Goal: Task Accomplishment & Management: Manage account settings

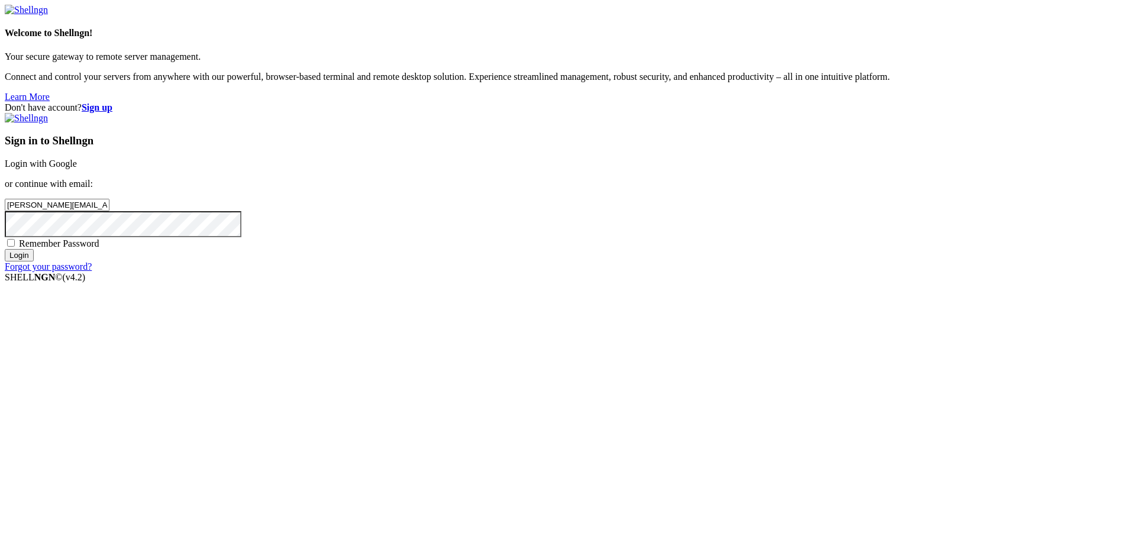
click at [34, 261] on input "Login" at bounding box center [19, 255] width 29 height 12
click at [34, 272] on input "Login" at bounding box center [19, 266] width 29 height 12
click at [109, 211] on input "[PERSON_NAME][EMAIL_ADDRESS][PERSON_NAME][DOMAIN_NAME]" at bounding box center [57, 205] width 105 height 12
click at [586, 283] on div "Don't have account? Sign up Sign in to Shellngn Login with Google or continue w…" at bounding box center [568, 192] width 1126 height 180
click at [34, 272] on input "Login" at bounding box center [19, 266] width 29 height 12
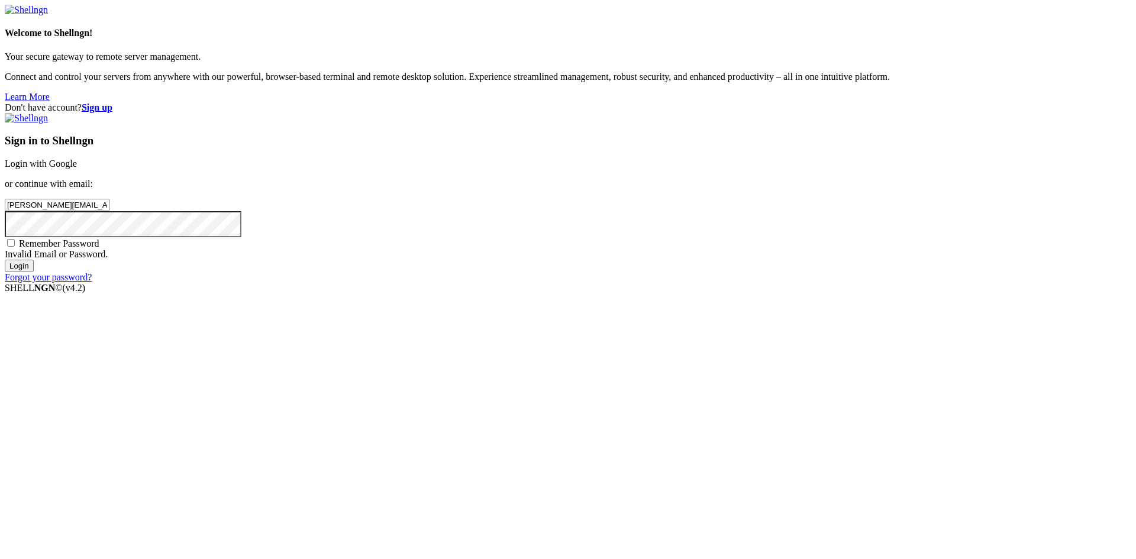
click at [109, 211] on input "[PERSON_NAME][EMAIL_ADDRESS][PERSON_NAME][DOMAIN_NAME]" at bounding box center [57, 205] width 105 height 12
click at [34, 272] on input "Login" at bounding box center [19, 266] width 29 height 12
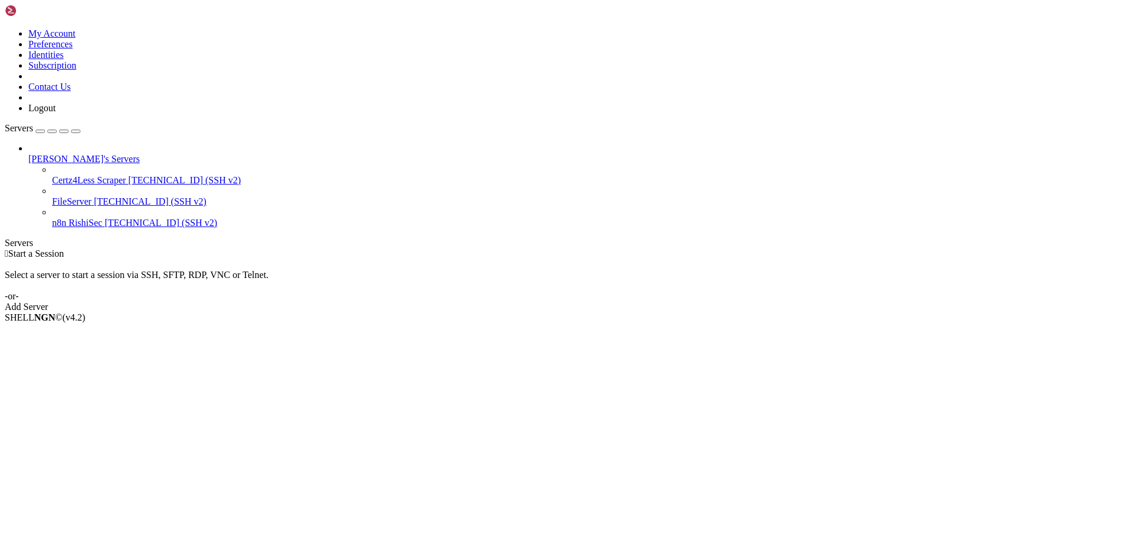
click at [94, 218] on span "n8n RishiSec" at bounding box center [77, 223] width 50 height 10
click at [136, 407] on li "Properties" at bounding box center [82, 412] width 108 height 11
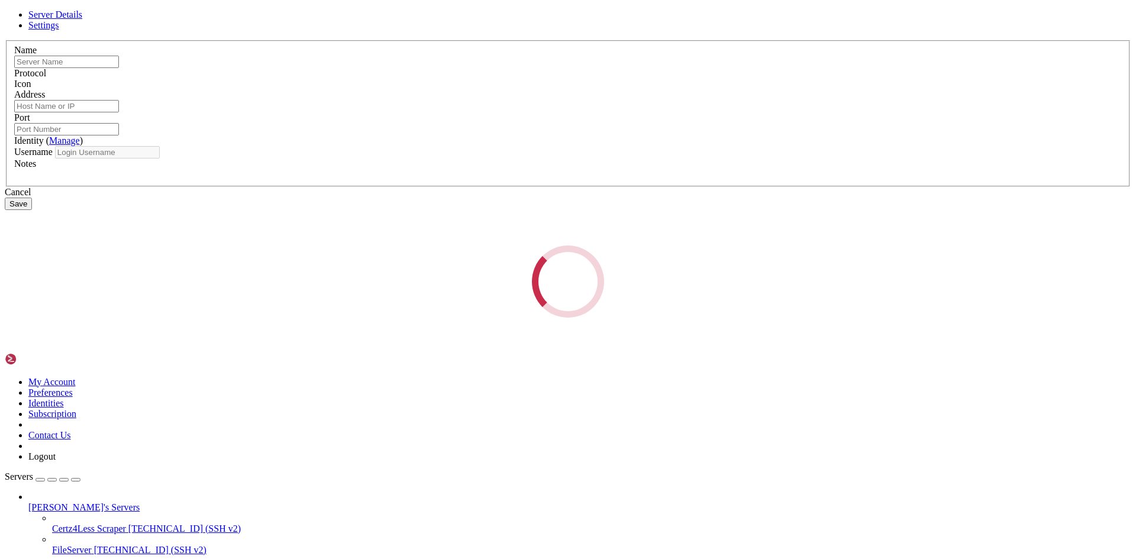
type input "n8n RishiSec"
type input "[TECHNICAL_ID]"
type input "22"
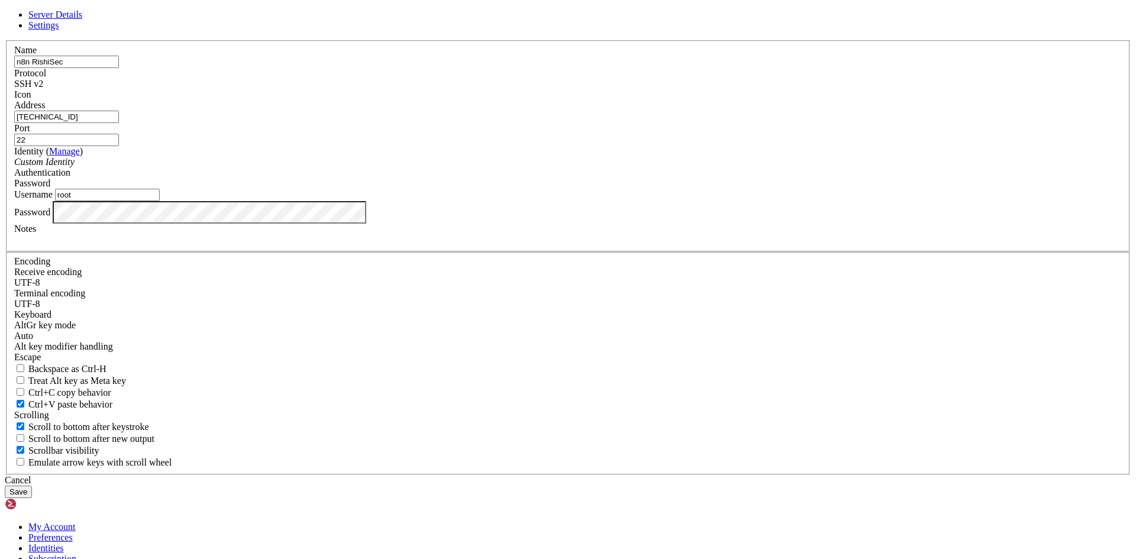
type input "[PERSON_NAME][EMAIL_ADDRESS][PERSON_NAME][DOMAIN_NAME]"
click at [405, 167] on div "Identity ( Manage ) Custom Identity" at bounding box center [567, 156] width 1107 height 21
click at [580, 167] on div "Custom Identity" at bounding box center [567, 162] width 1107 height 11
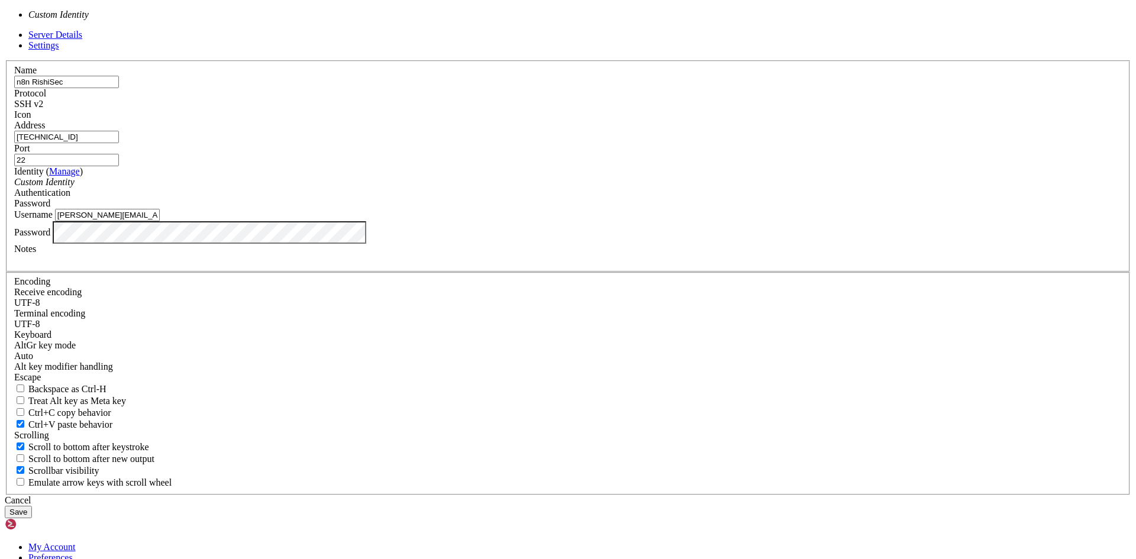
click at [580, 187] on div "Custom Identity" at bounding box center [567, 182] width 1107 height 11
click at [70, 198] on label "Authentication" at bounding box center [42, 192] width 56 height 10
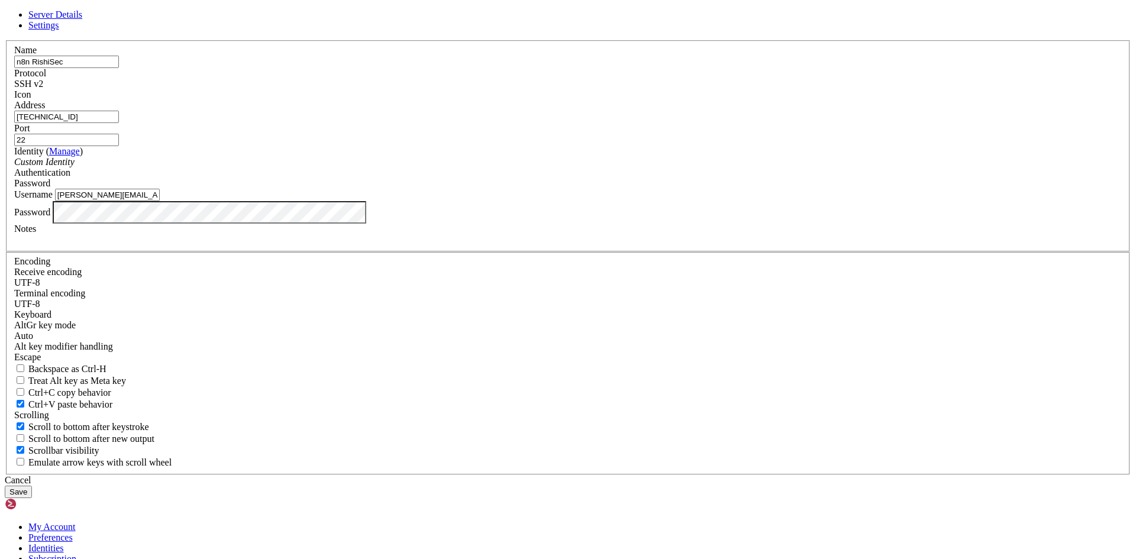
click at [664, 475] on div "Cancel" at bounding box center [568, 480] width 1126 height 11
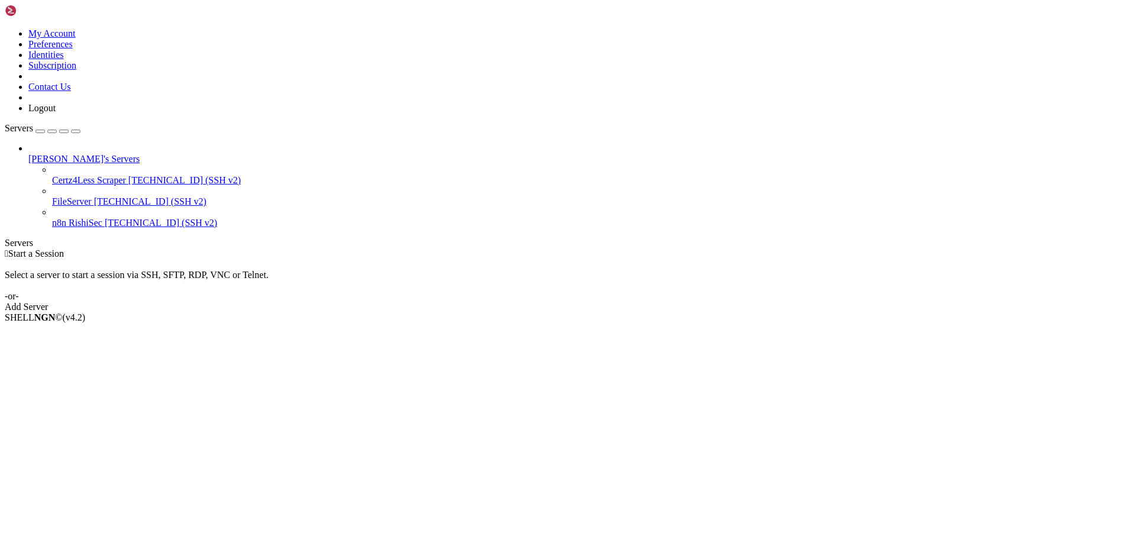
click at [92, 196] on span "FileServer" at bounding box center [72, 201] width 40 height 10
click at [67, 407] on span "Properties" at bounding box center [47, 412] width 38 height 10
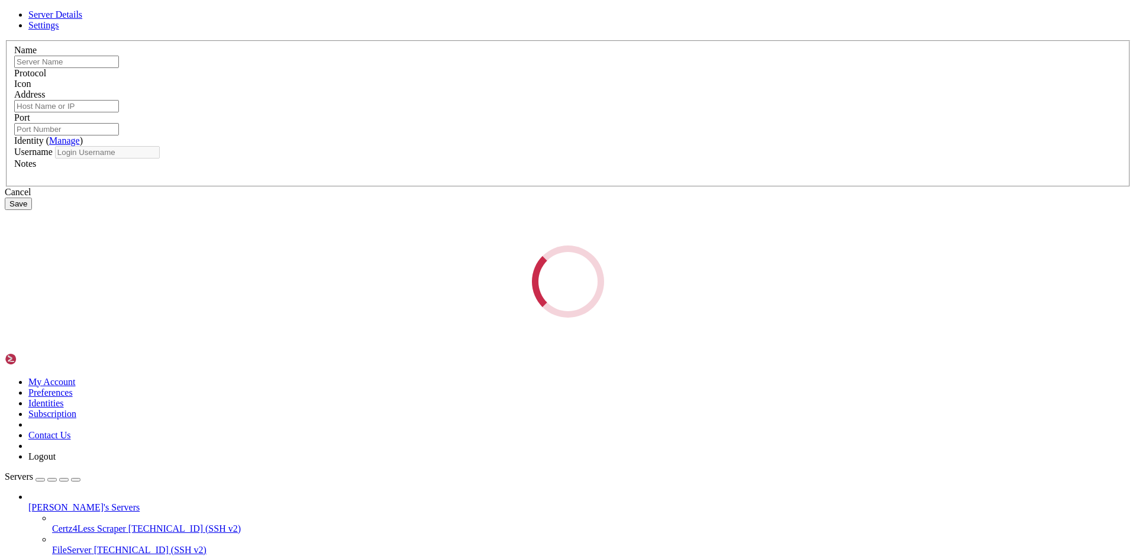
type input "FileServer"
type input "[TECHNICAL_ID]"
type input "22"
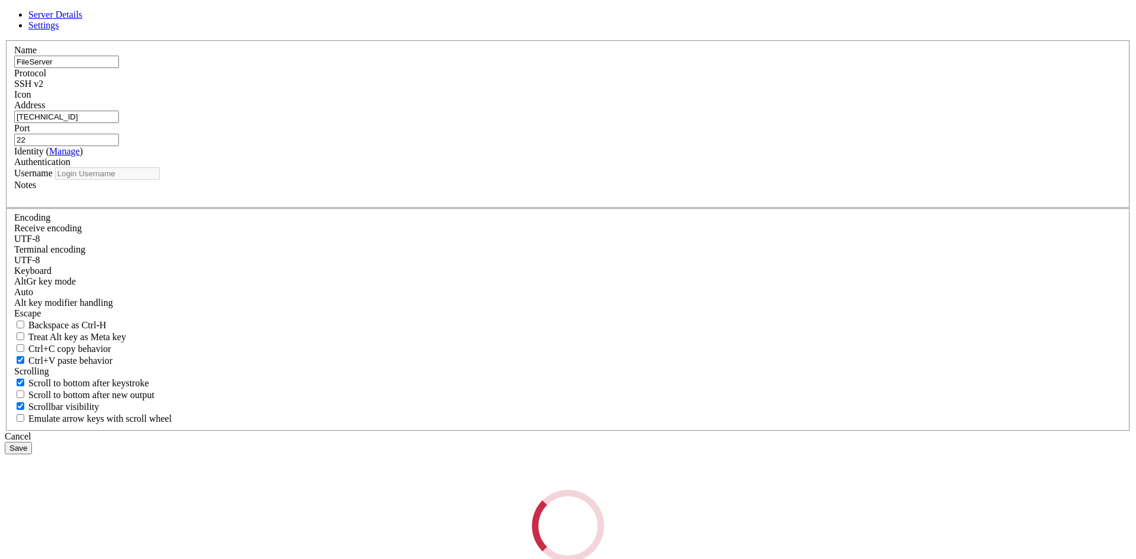
type input "root"
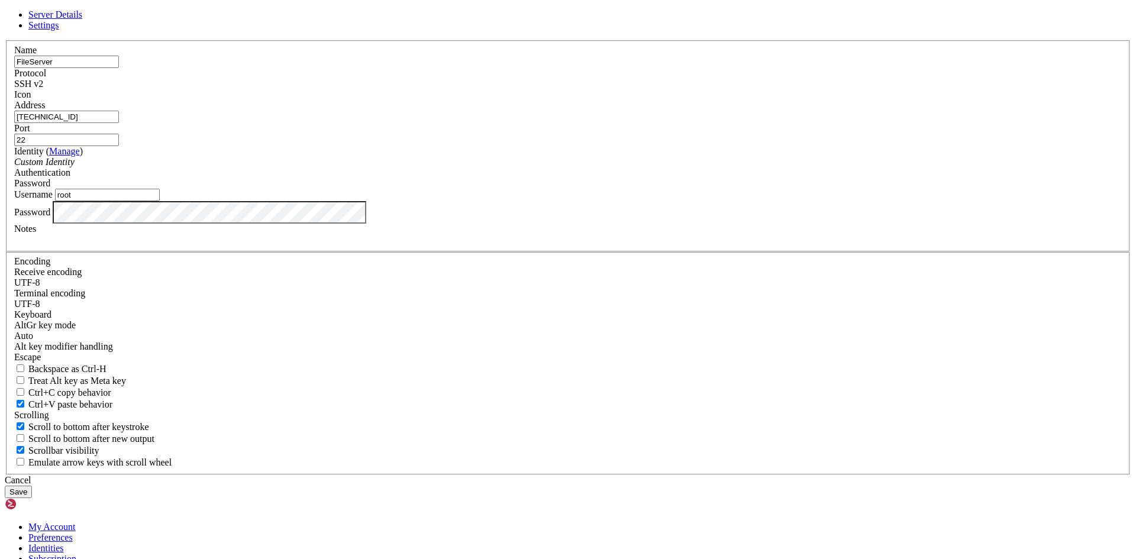
click at [624, 475] on div "Cancel" at bounding box center [568, 480] width 1126 height 11
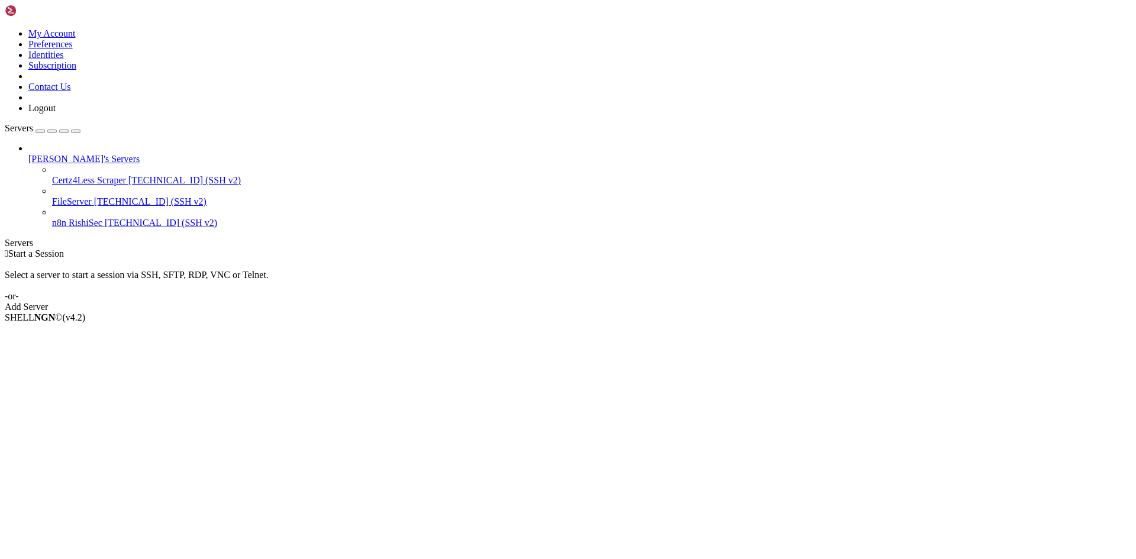
click at [128, 175] on span "[TECHNICAL_ID] (SSH v2)" at bounding box center [184, 180] width 112 height 10
click at [67, 407] on span "Properties" at bounding box center [47, 412] width 38 height 10
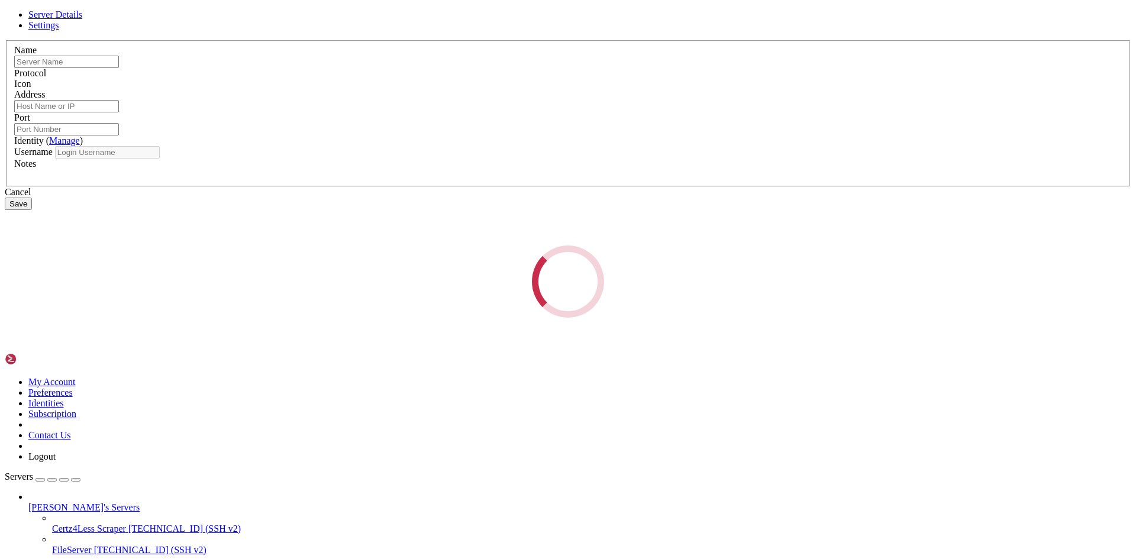
type input "Certz4Less Scraper"
type input "[TECHNICAL_ID]"
type input "22"
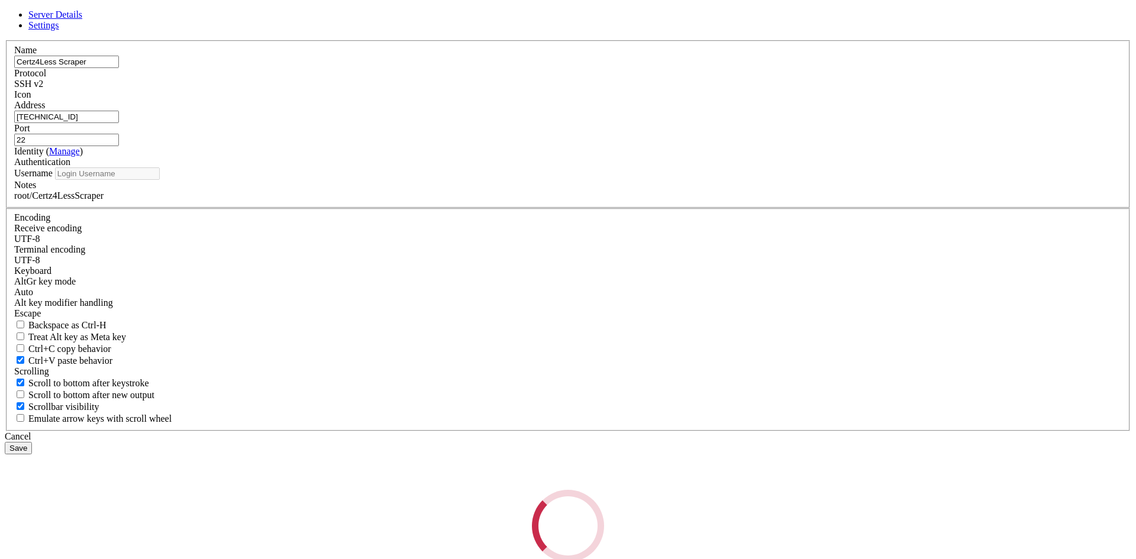
type input "root"
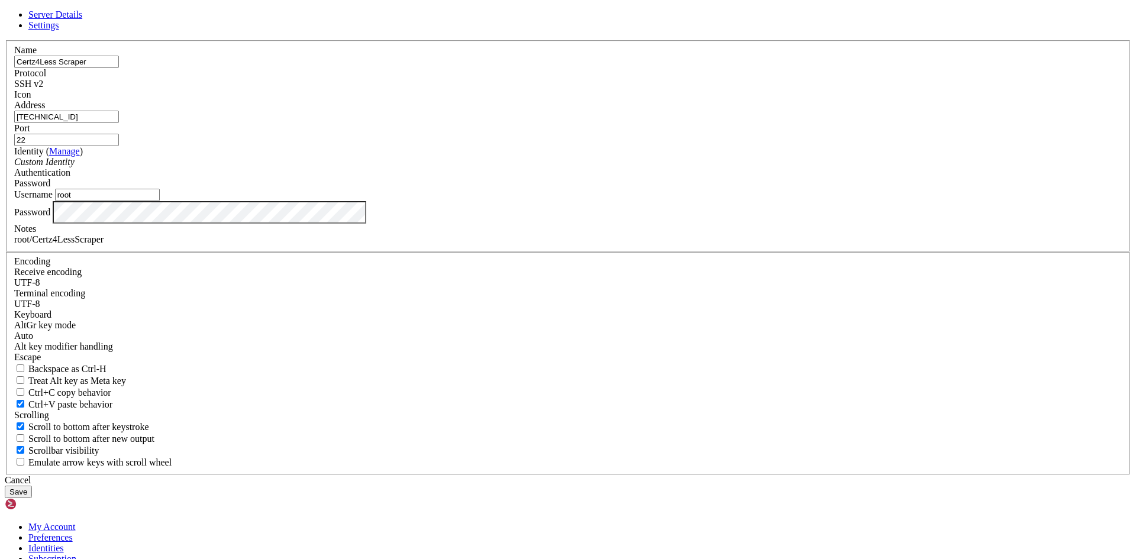
click at [617, 475] on div "Cancel" at bounding box center [568, 480] width 1126 height 11
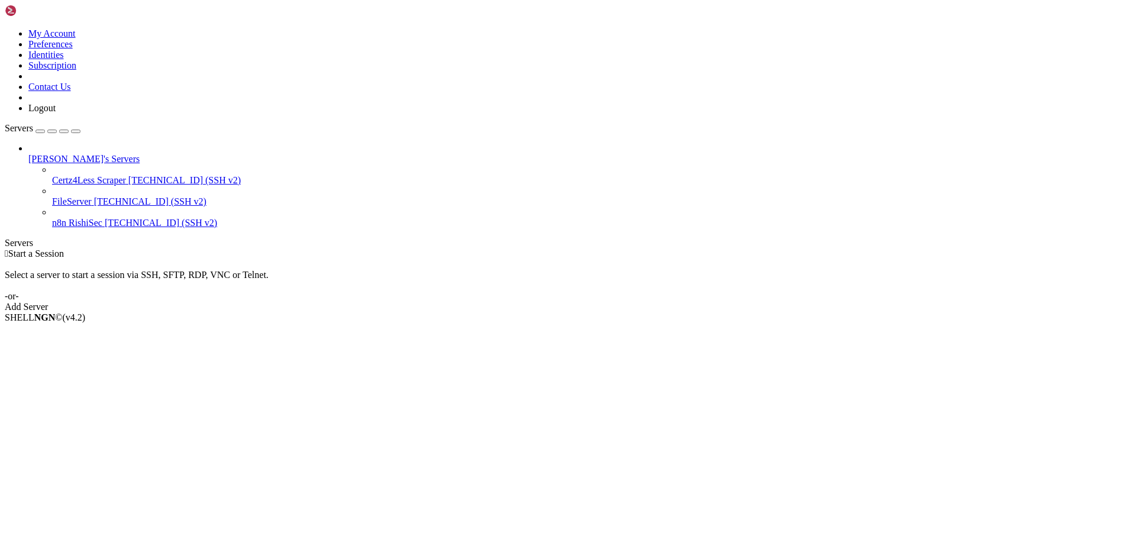
click at [101, 218] on span "n8n RishiSec" at bounding box center [77, 223] width 50 height 10
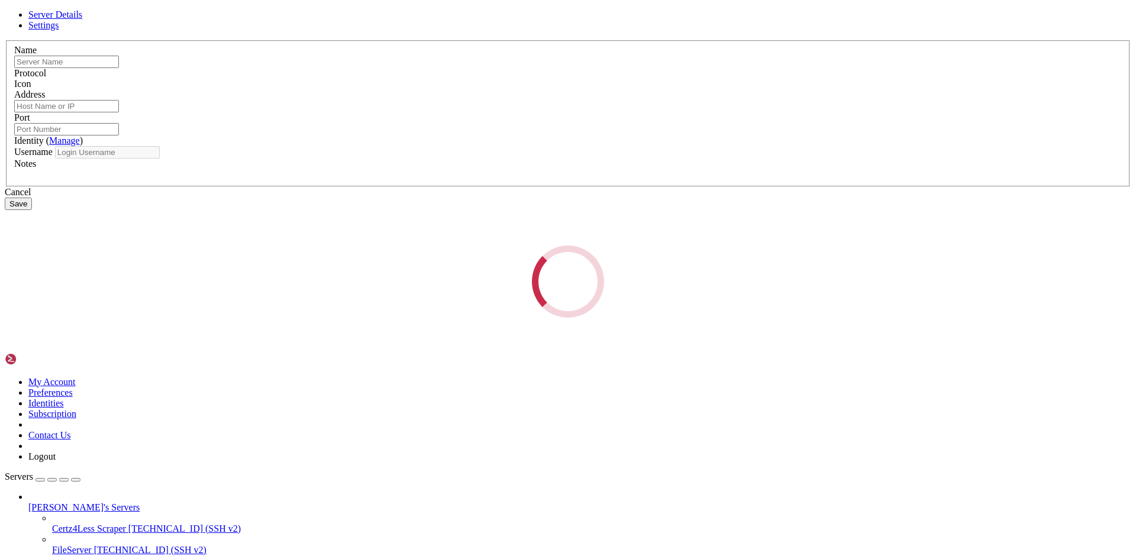
type input "n8n RishiSec"
type input "[TECHNICAL_ID]"
type input "22"
type input "root"
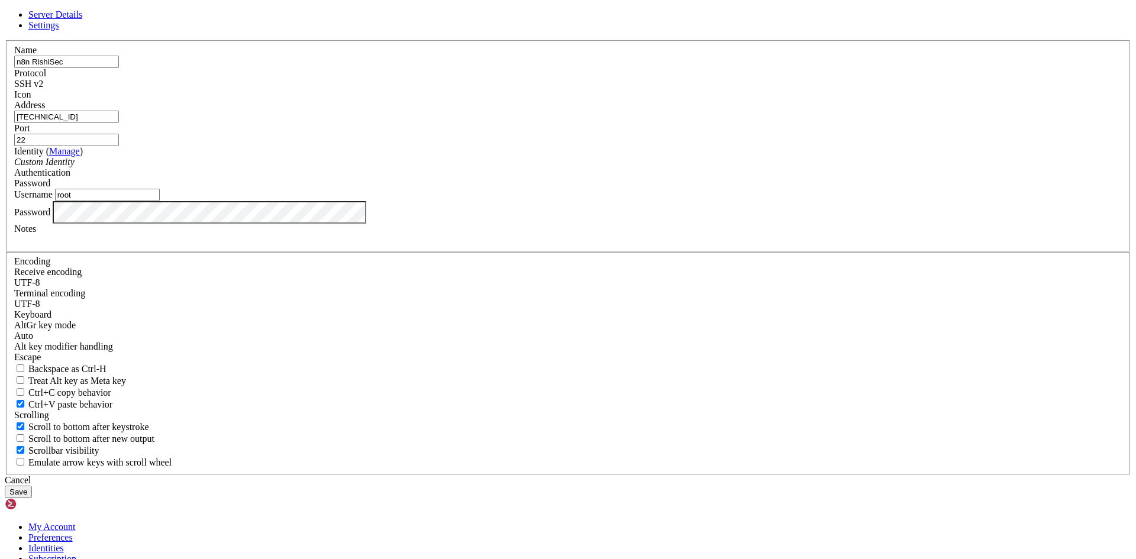
click at [622, 475] on div "Cancel" at bounding box center [568, 480] width 1126 height 11
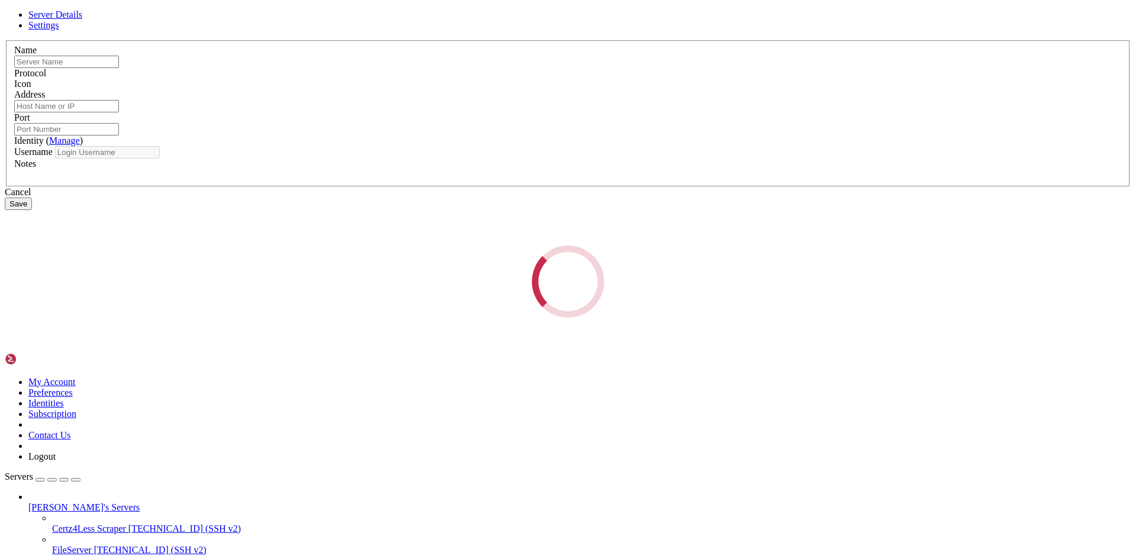
type input "n8n RishiSec"
type input "[TECHNICAL_ID]"
type input "22"
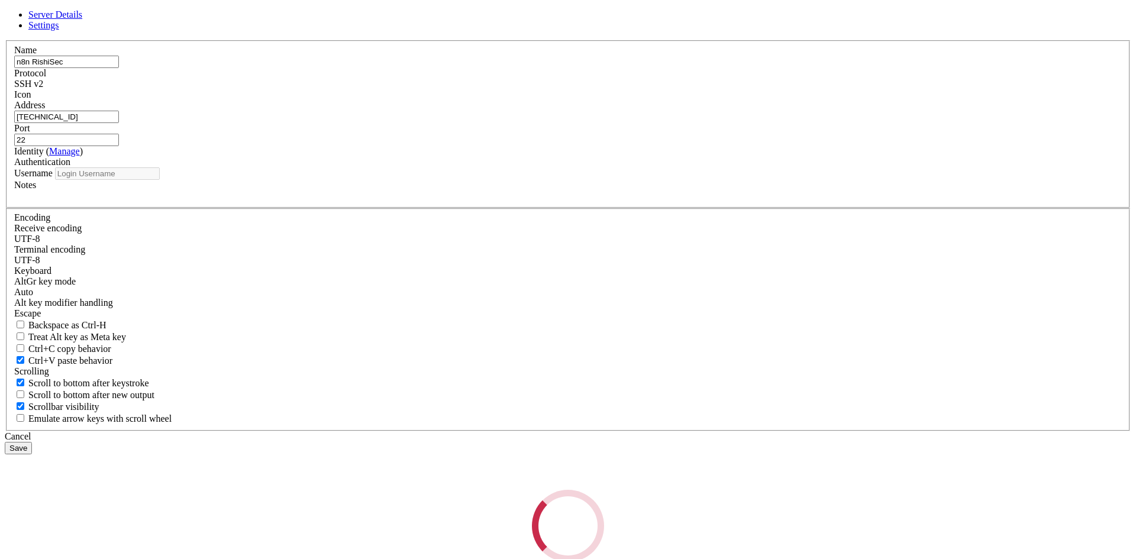
type input "root"
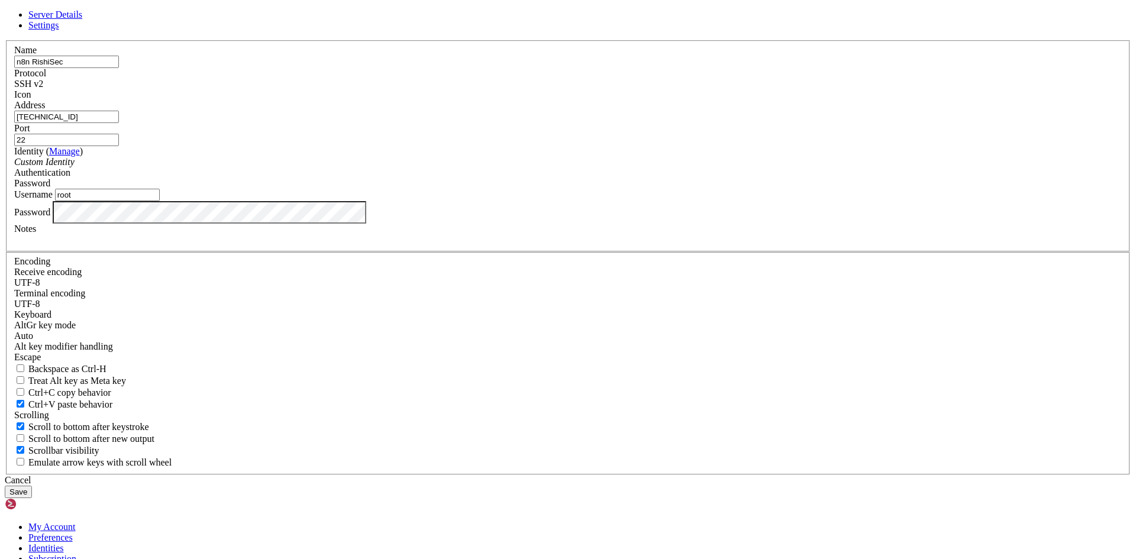
click at [403, 320] on div "Name n8n RishiSec Protocol SSH v2 Icon Address [TECHNICAL_ID] ( Manage )" at bounding box center [568, 257] width 1126 height 435
click at [626, 475] on div "Cancel" at bounding box center [568, 480] width 1126 height 11
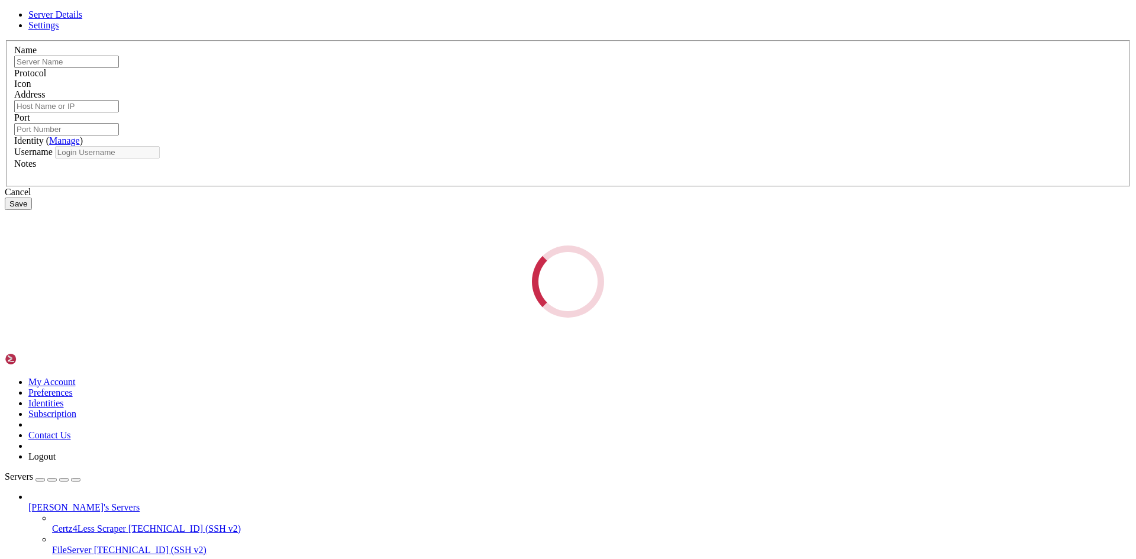
type input "n8n RishiSec"
type input "[TECHNICAL_ID]"
type input "22"
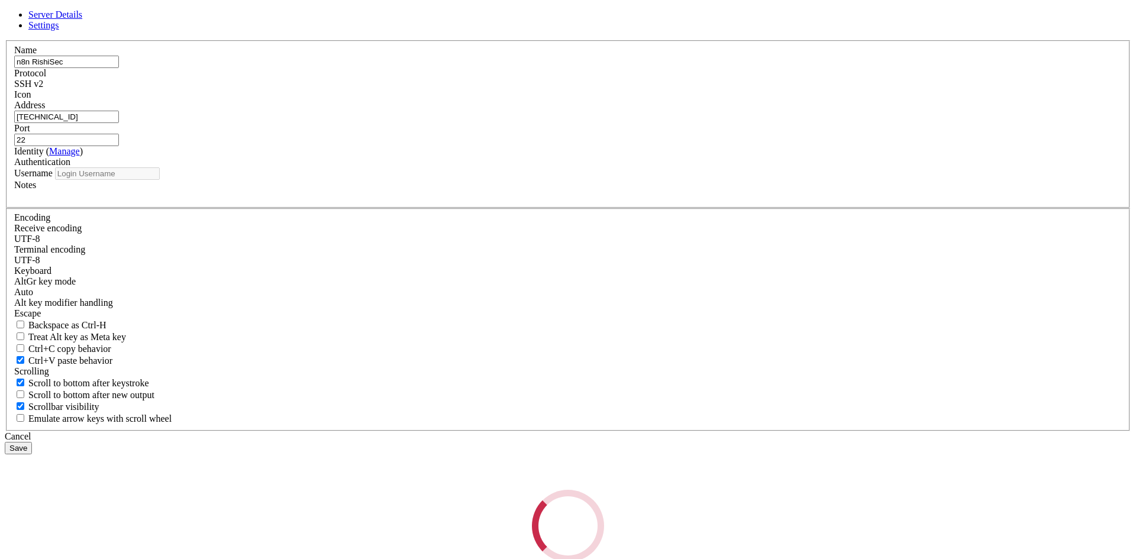
type input "root"
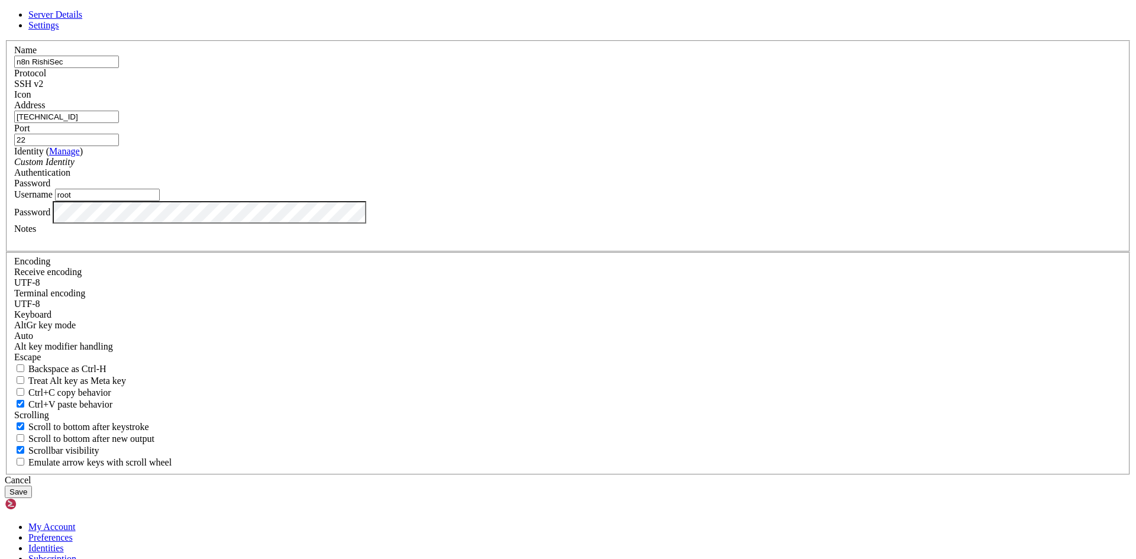
drag, startPoint x: 467, startPoint y: 213, endPoint x: 410, endPoint y: 214, distance: 56.2
click at [410, 123] on div "Address [TECHNICAL_ID]" at bounding box center [567, 111] width 1107 height 23
click at [650, 475] on div "Cancel" at bounding box center [568, 480] width 1126 height 11
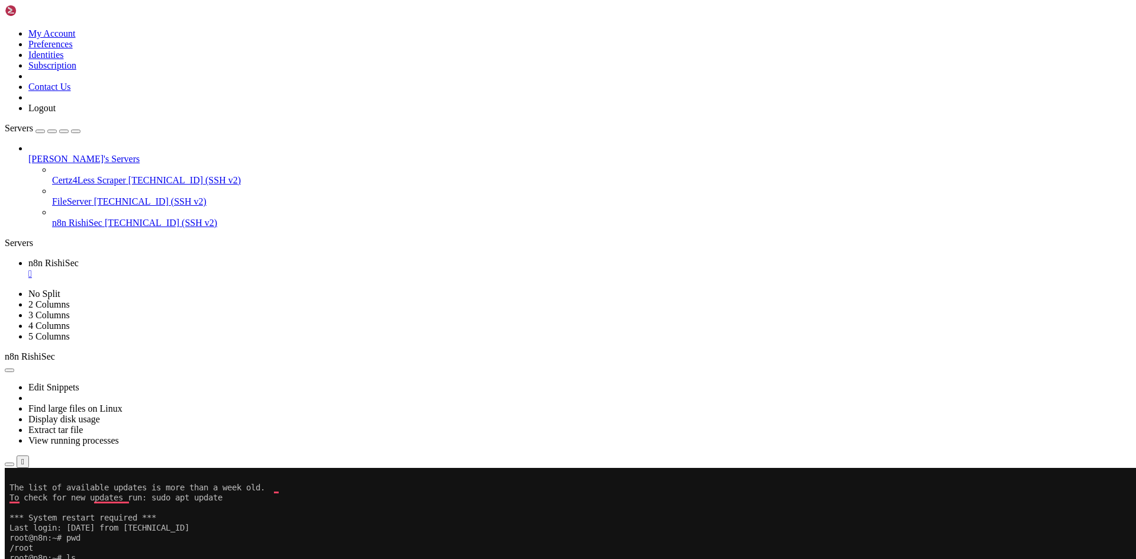
scroll to position [191, 0]
